Goal: Information Seeking & Learning: Learn about a topic

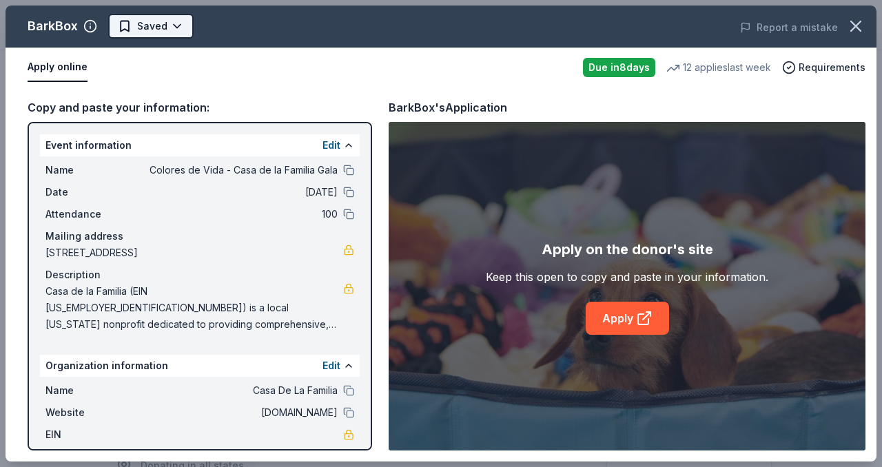
click at [167, 22] on body "Colores de Vida - Casa de la Familia Gala Start free trial $10 in rewards Due i…" at bounding box center [441, 233] width 882 height 467
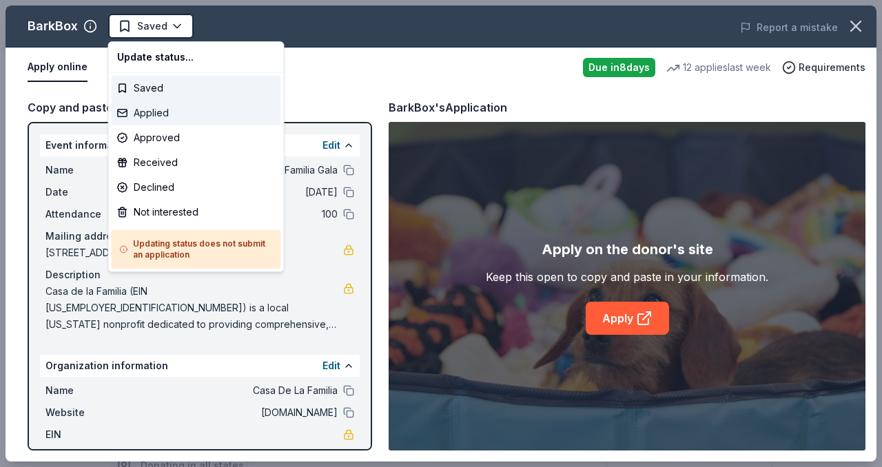
click at [165, 116] on div "Applied" at bounding box center [197, 113] width 170 height 25
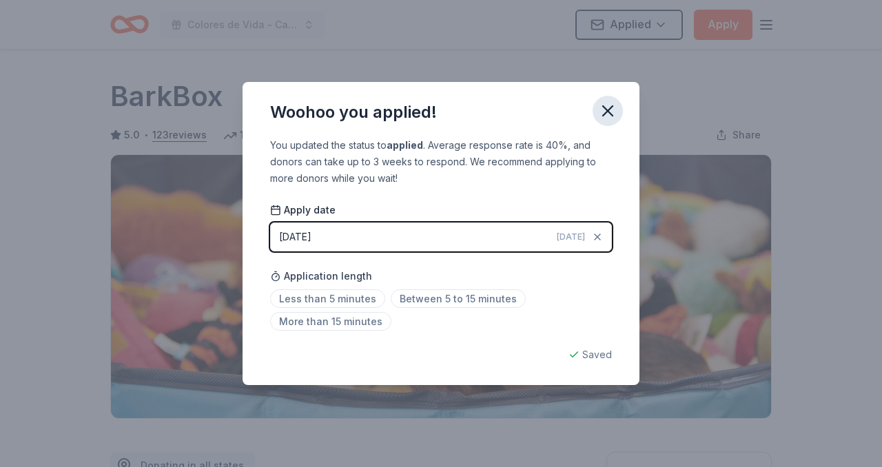
click at [613, 108] on icon "button" at bounding box center [607, 110] width 19 height 19
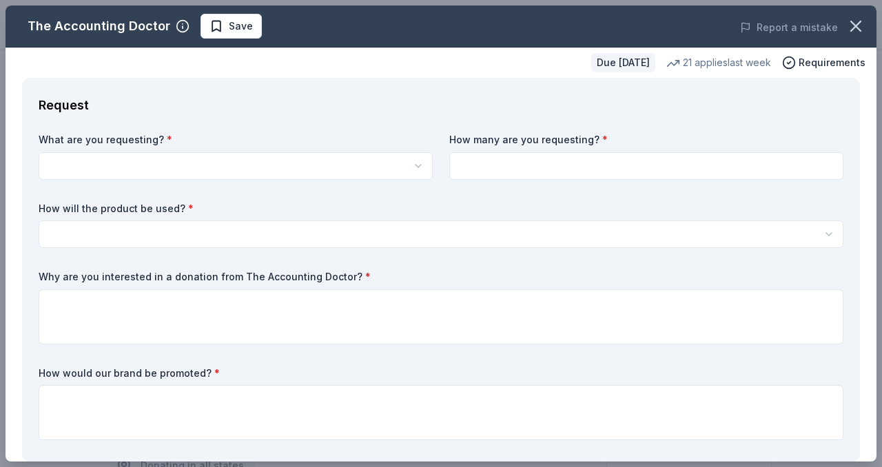
scroll to position [332, 0]
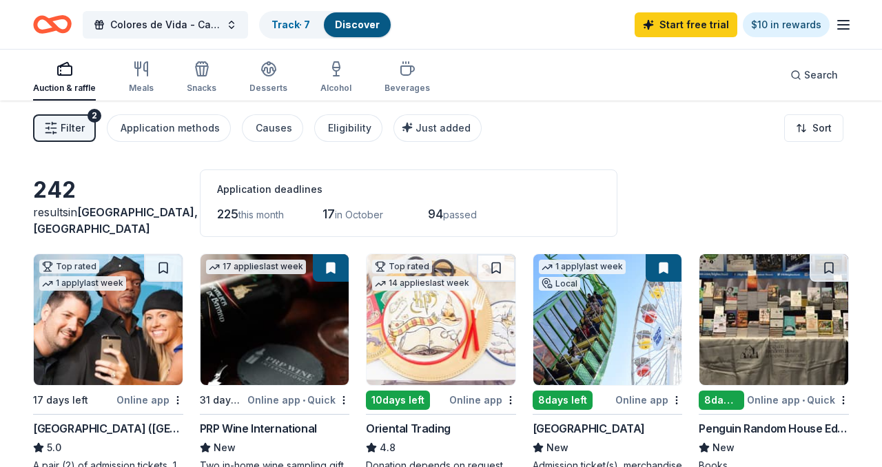
click at [68, 136] on span "Filter" at bounding box center [73, 128] width 24 height 17
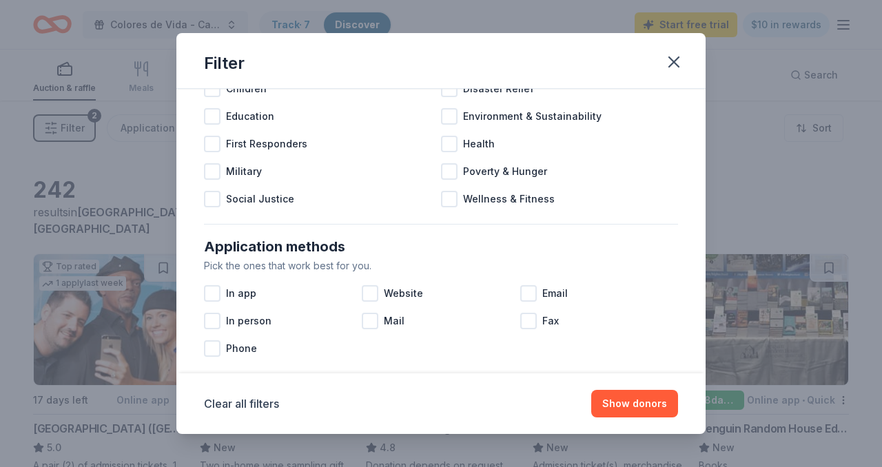
scroll to position [121, 0]
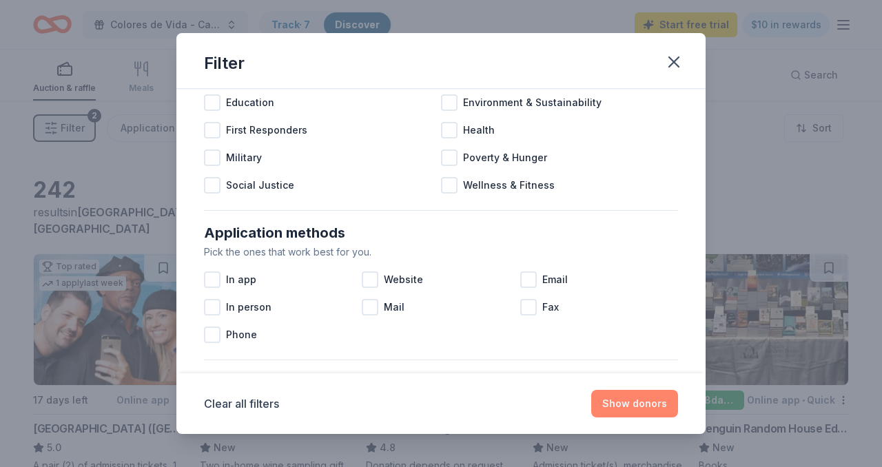
click at [627, 401] on button "Show donors" at bounding box center [634, 404] width 87 height 28
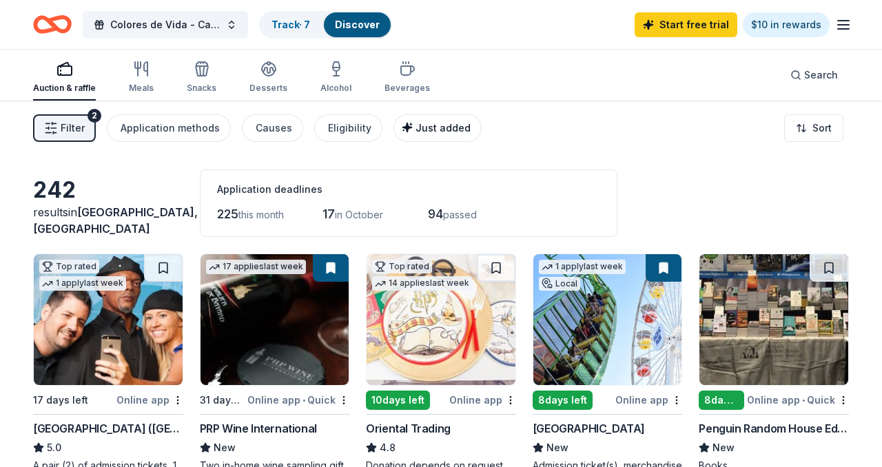
click at [436, 130] on span "Just added" at bounding box center [443, 128] width 55 height 12
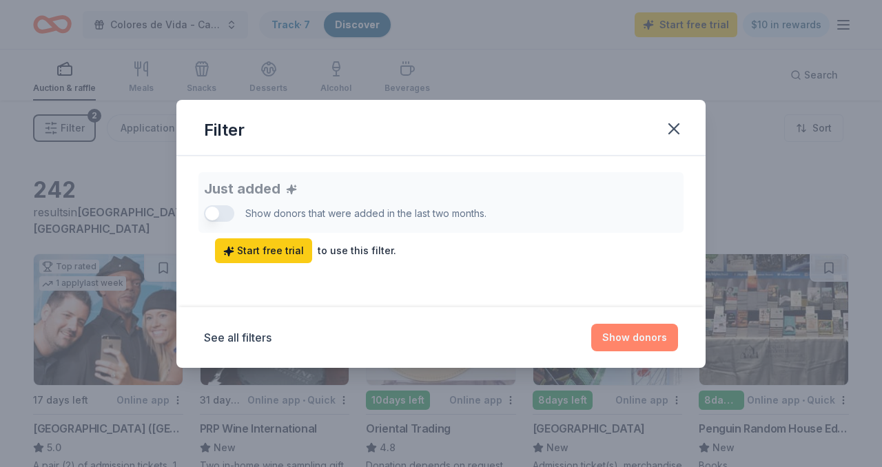
click at [630, 337] on button "Show donors" at bounding box center [634, 338] width 87 height 28
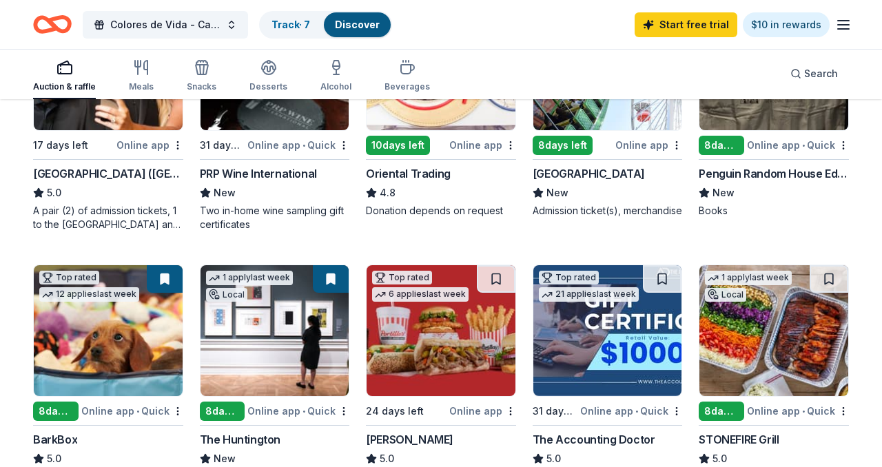
scroll to position [0, 0]
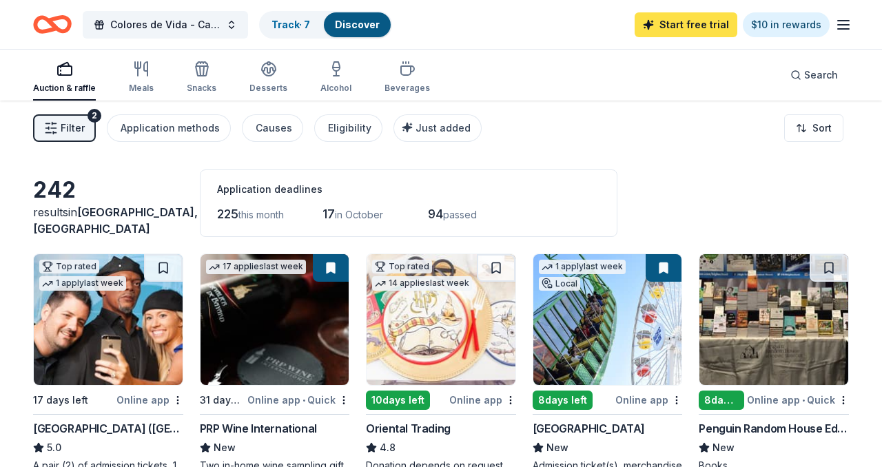
click at [673, 27] on link "Start free trial" at bounding box center [686, 24] width 103 height 25
click at [680, 24] on link "Start free trial" at bounding box center [686, 24] width 103 height 25
click at [621, 136] on div "Filter 2 Application methods Causes Eligibility Just added Sort" at bounding box center [441, 128] width 882 height 55
click at [680, 30] on link "Start free trial" at bounding box center [686, 24] width 103 height 25
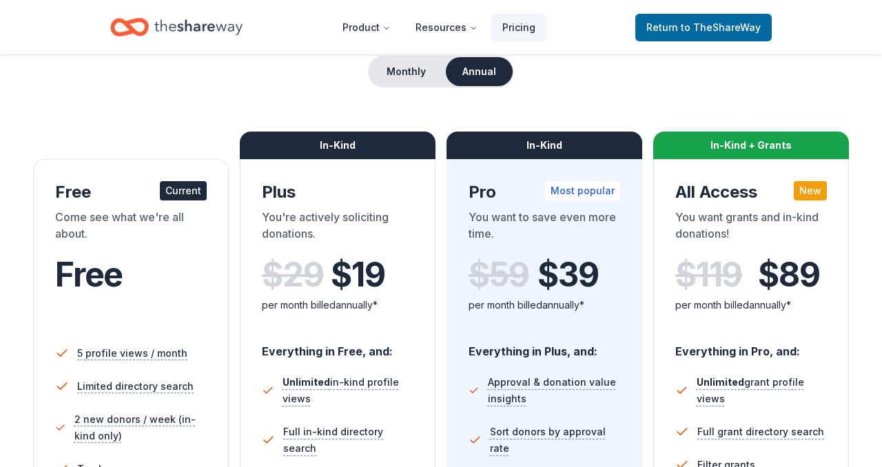
scroll to position [134, 0]
